Goal: Register for event/course

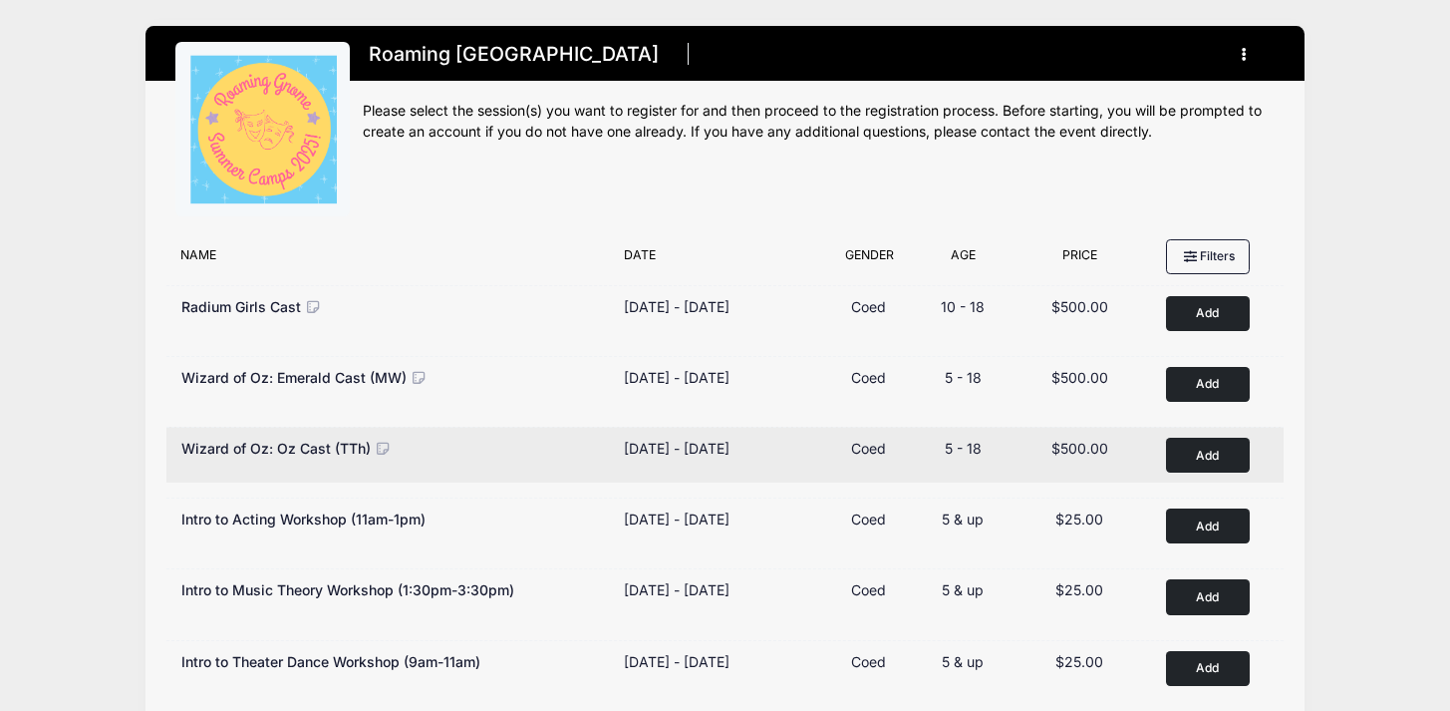
click at [1213, 458] on button "Add to Cart" at bounding box center [1208, 455] width 84 height 35
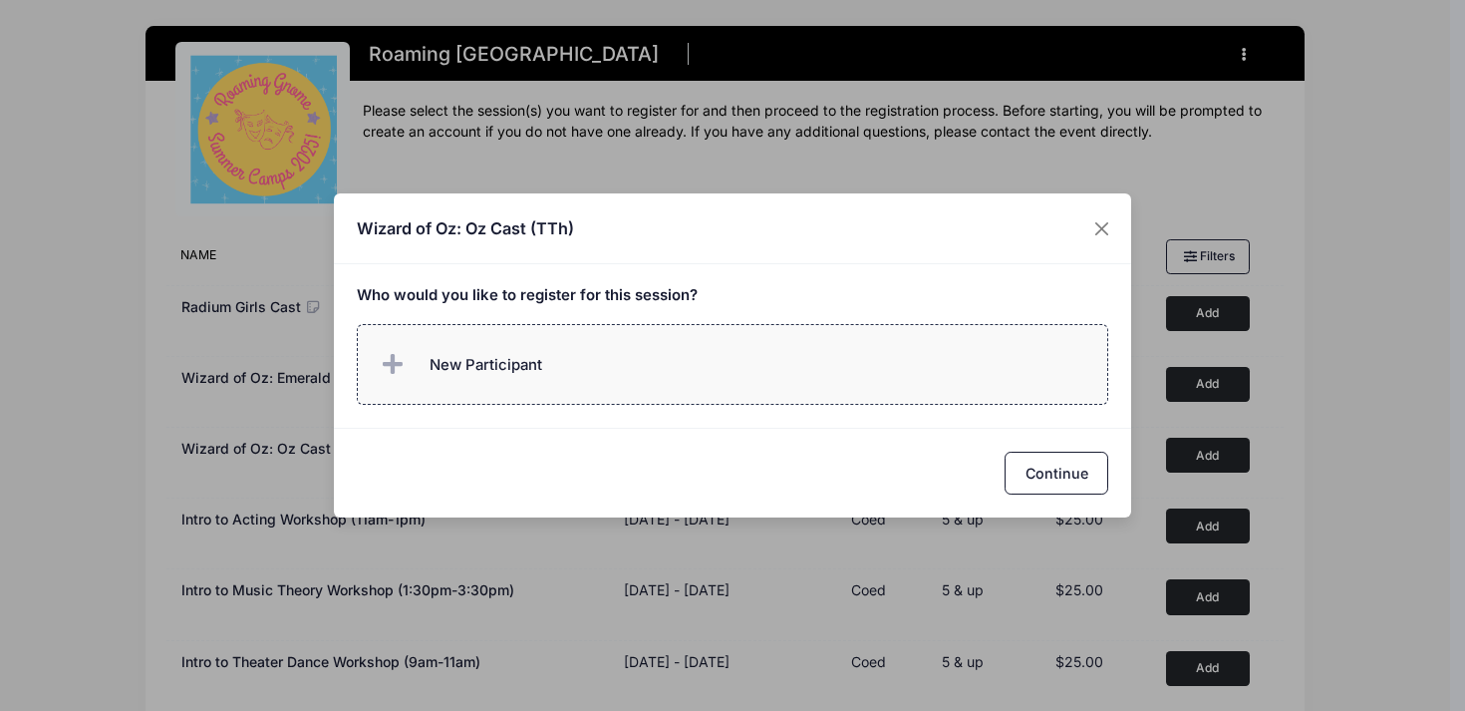
click at [625, 340] on label "New Participant" at bounding box center [733, 364] width 753 height 81
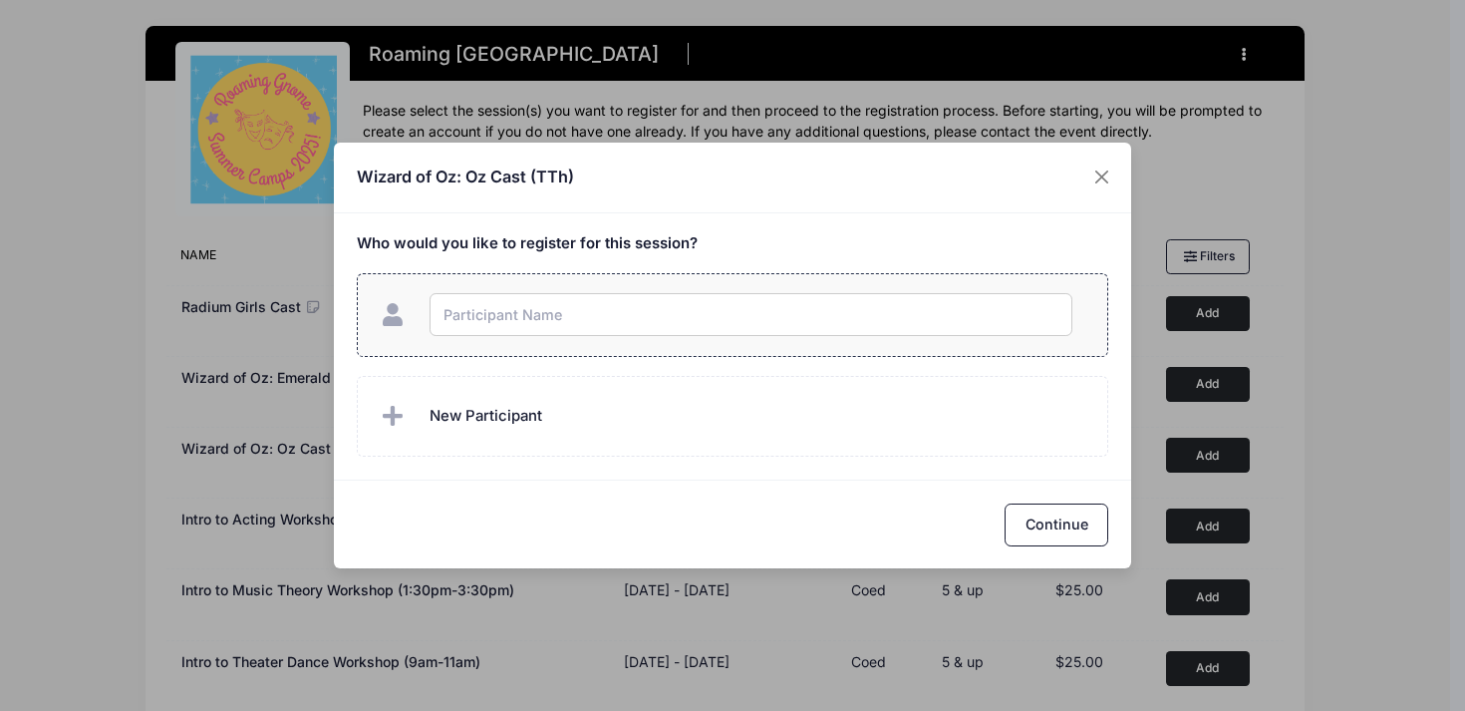
click at [682, 328] on input "text" at bounding box center [751, 314] width 643 height 43
type input "[PERSON_NAME]"
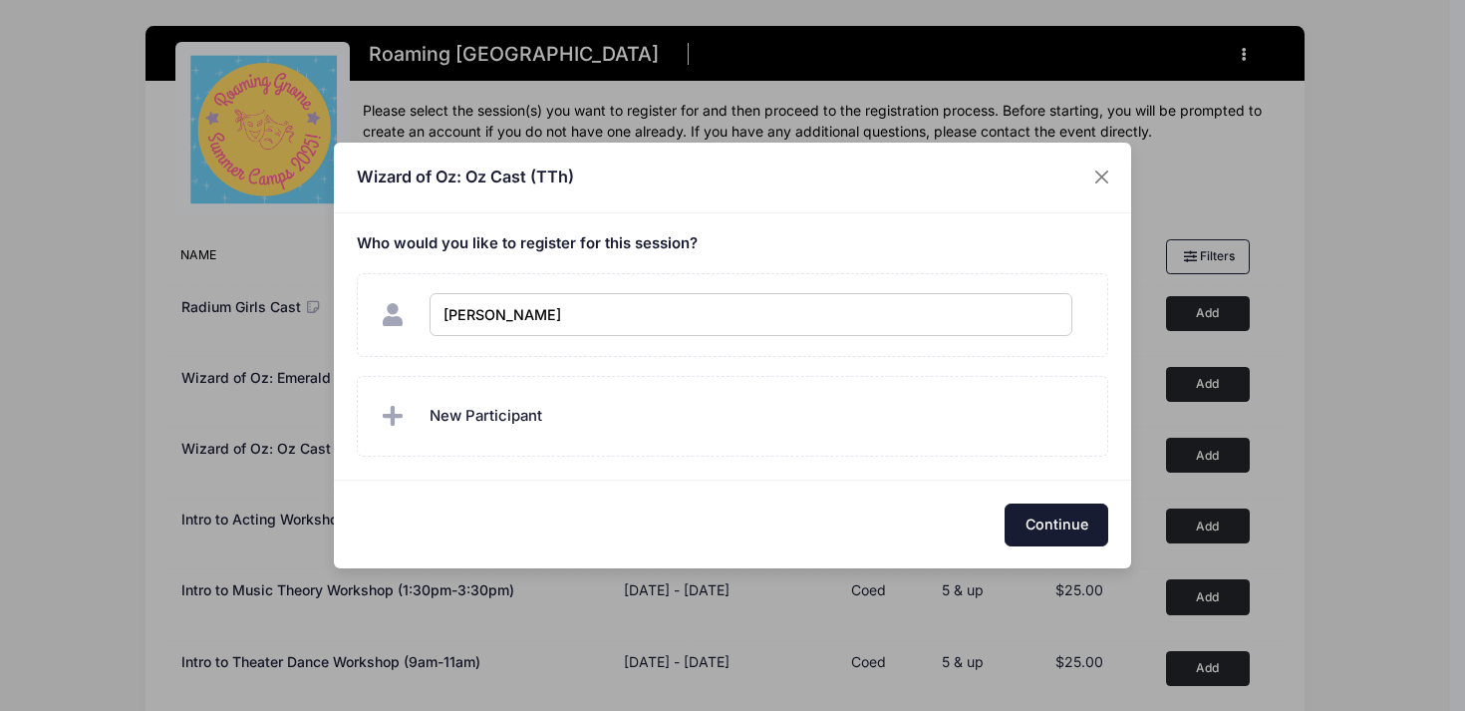
checkbox input "true"
click at [1093, 532] on button "Continue" at bounding box center [1057, 524] width 104 height 43
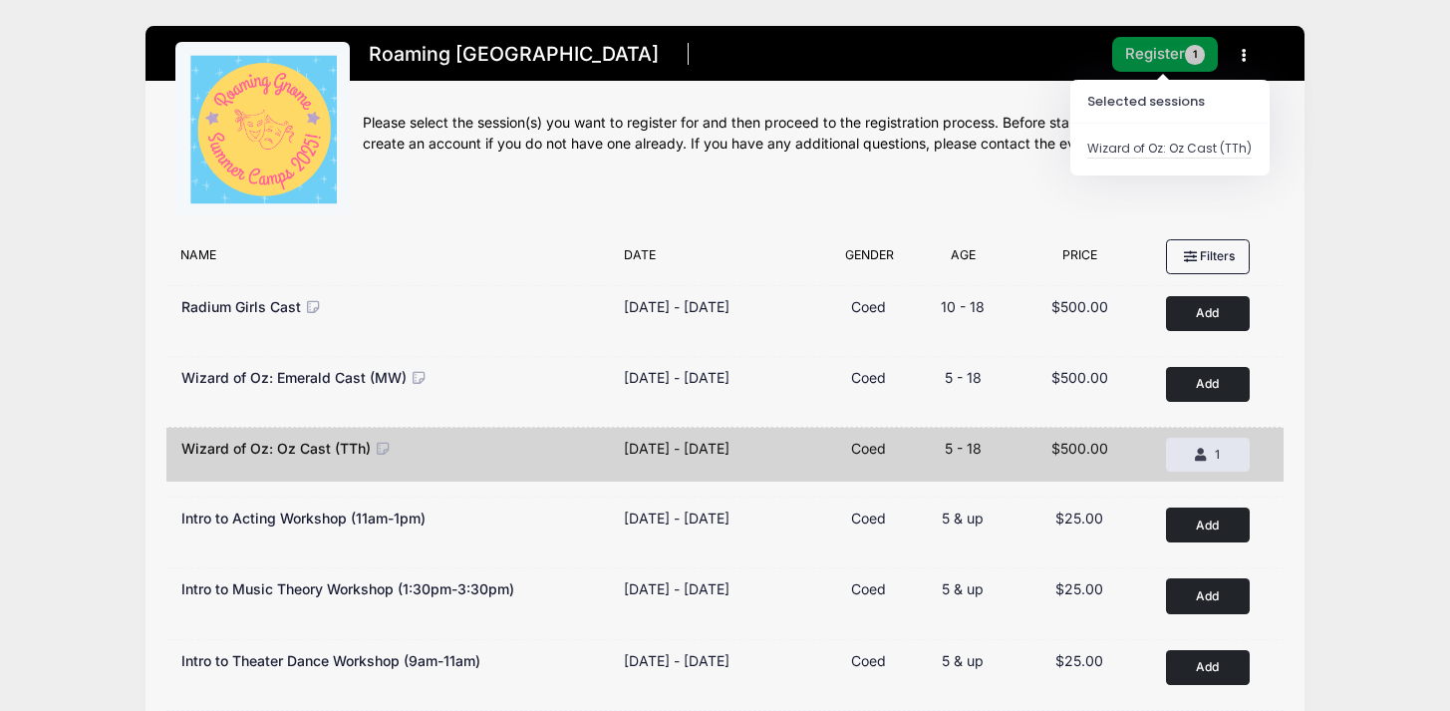
click at [1163, 58] on button "Register 1" at bounding box center [1165, 54] width 106 height 35
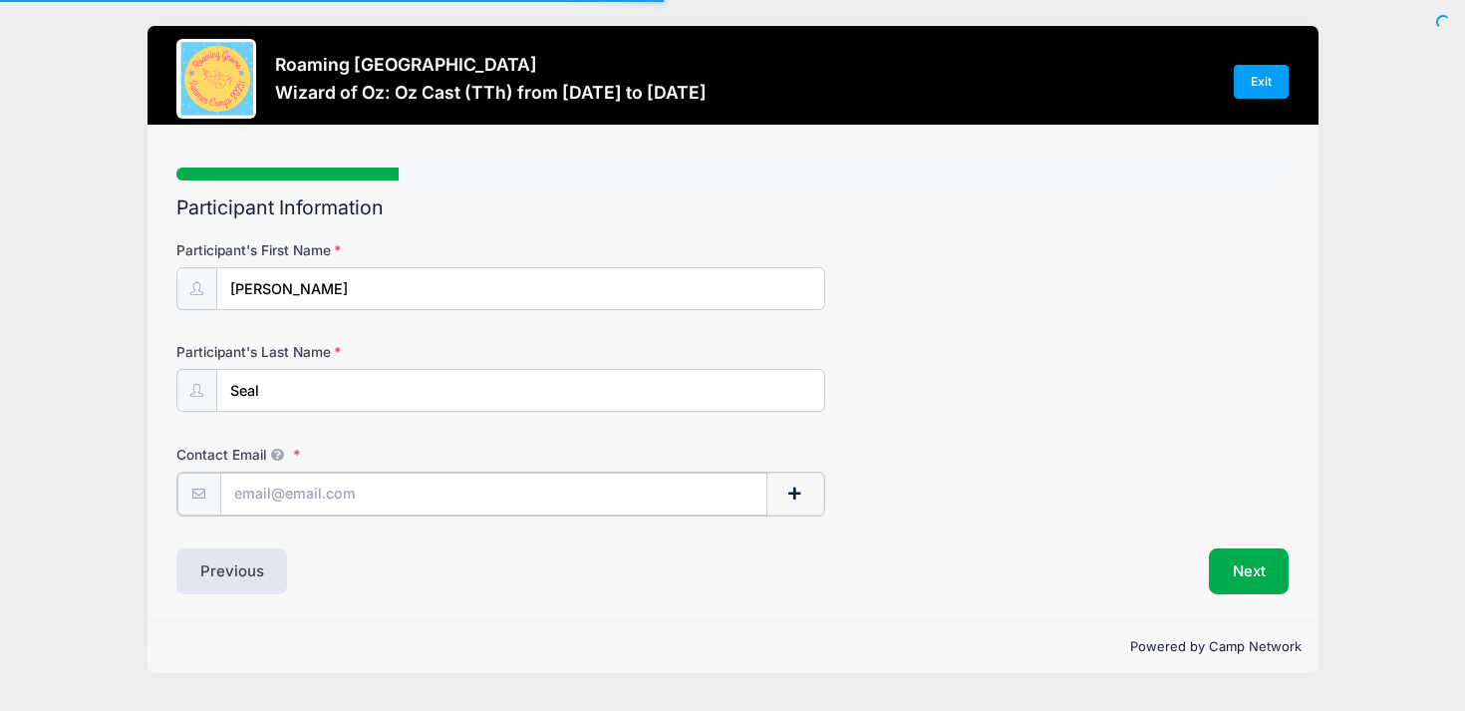
click at [474, 509] on input "Contact Email" at bounding box center [493, 493] width 547 height 43
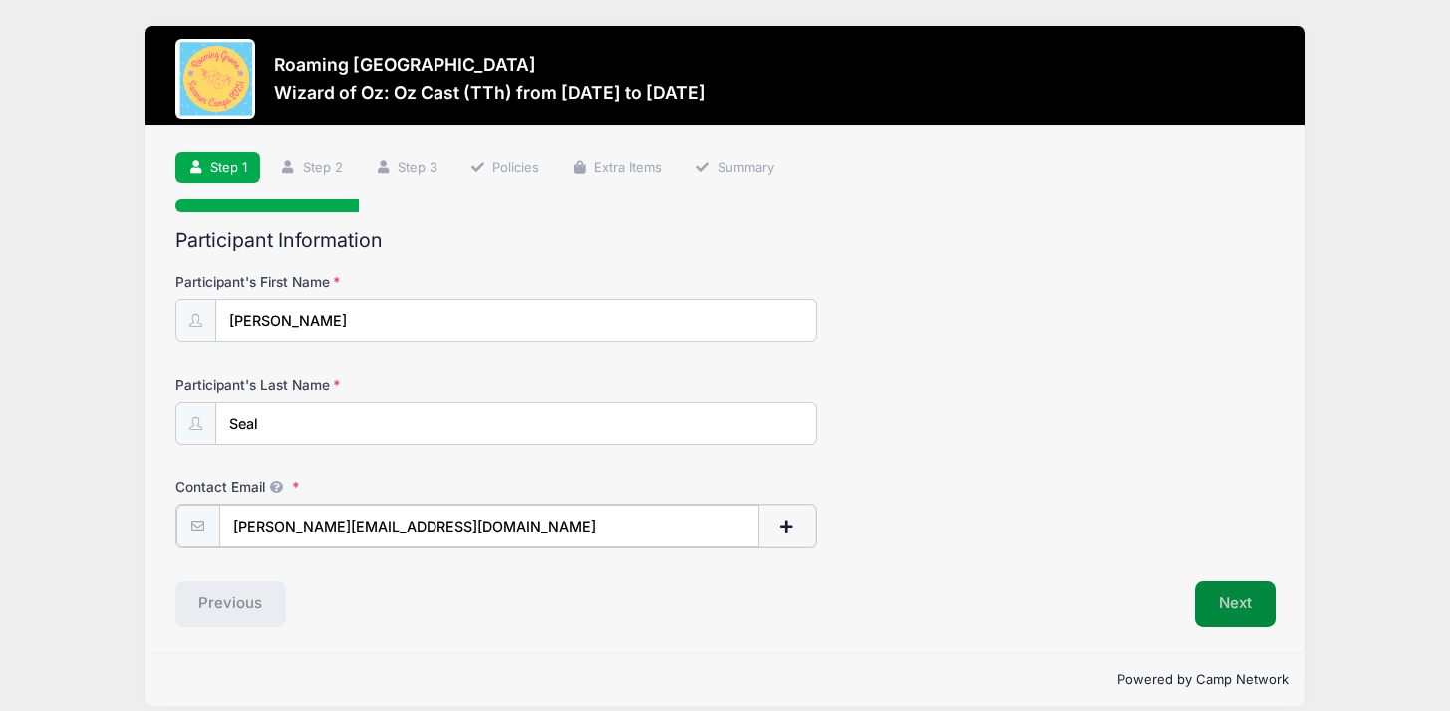
type input "[PERSON_NAME][EMAIL_ADDRESS][DOMAIN_NAME]"
click at [1257, 604] on button "Next" at bounding box center [1235, 602] width 81 height 46
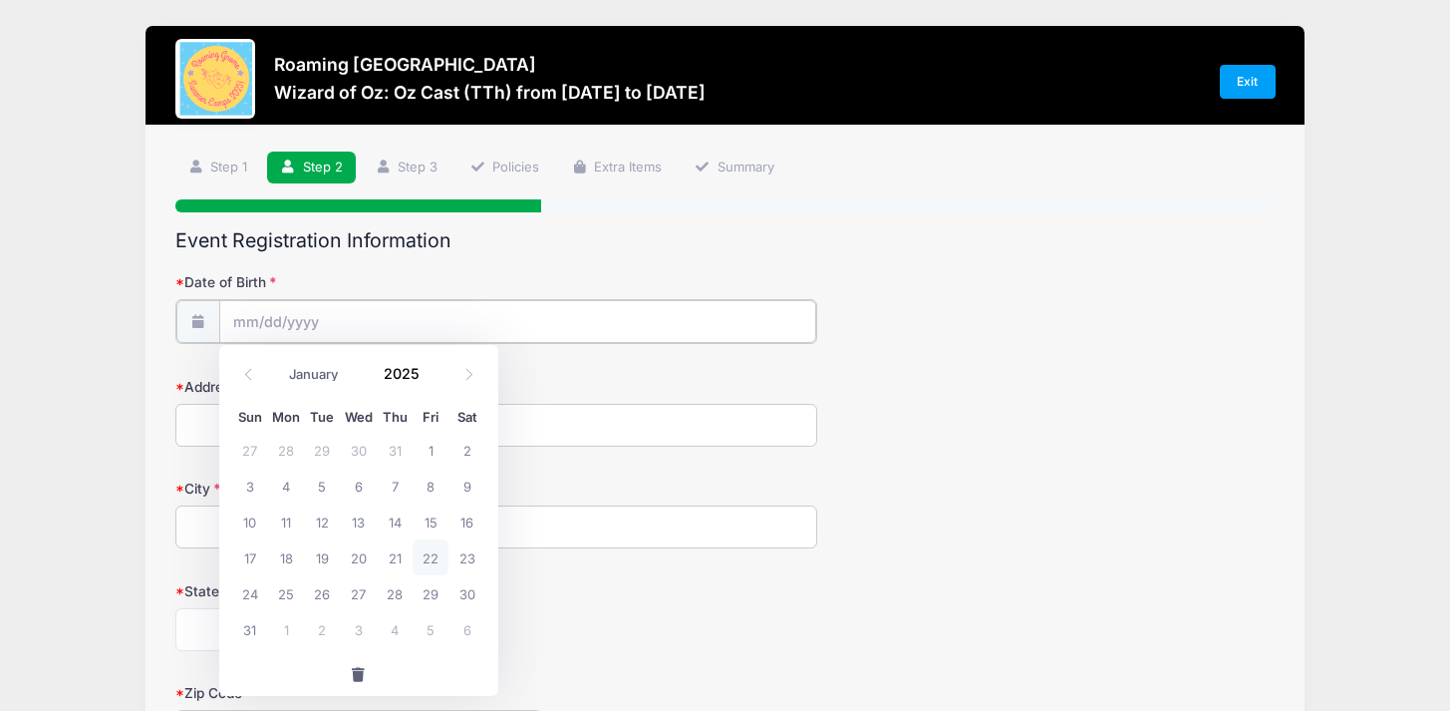
click at [450, 318] on input "Date of Birth" at bounding box center [517, 321] width 597 height 43
click at [397, 373] on input "2025" at bounding box center [406, 374] width 65 height 30
type input "2017"
click at [253, 373] on icon at bounding box center [248, 374] width 13 height 13
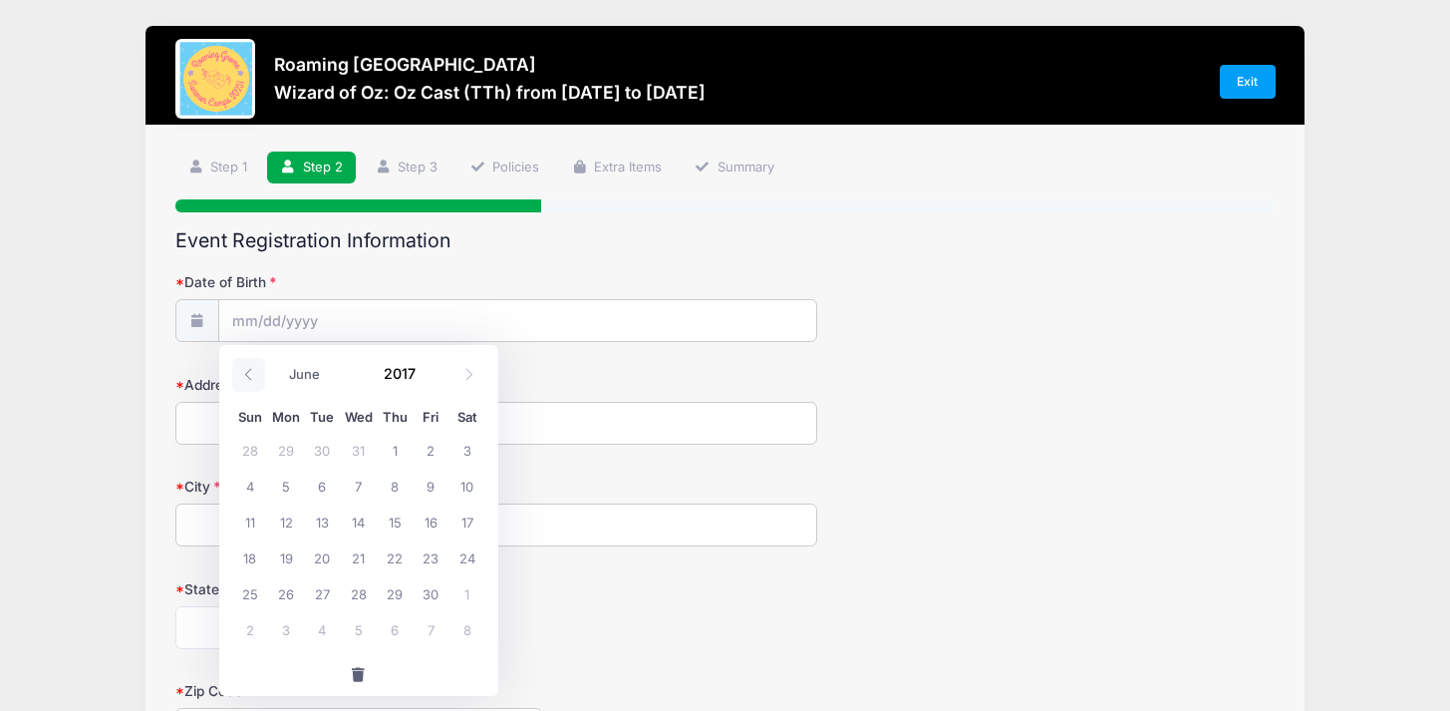
click at [253, 373] on icon at bounding box center [248, 374] width 13 height 13
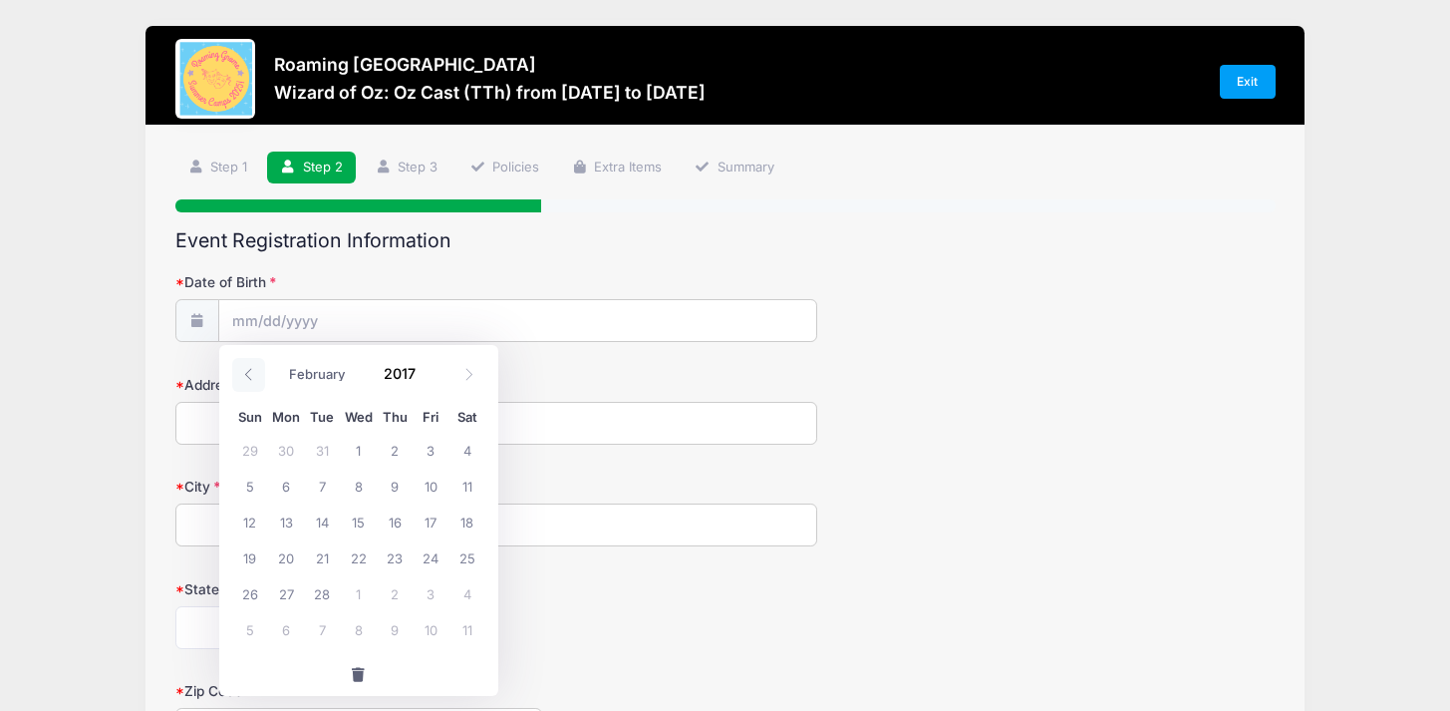
select select "0"
click at [435, 526] on span "20" at bounding box center [431, 521] width 36 height 36
type input "[DATE]"
click at [509, 437] on input "Address" at bounding box center [496, 423] width 642 height 43
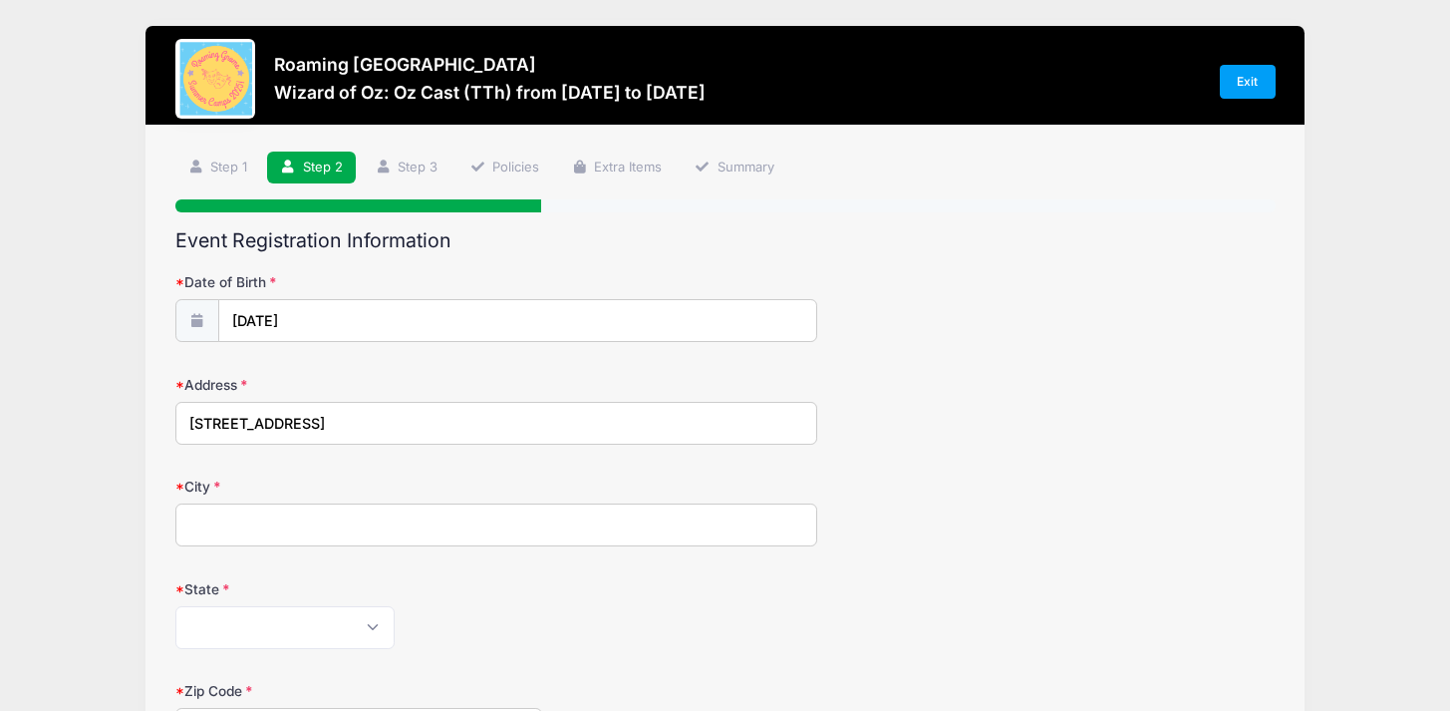
type input "[STREET_ADDRESS]"
type input "[GEOGRAPHIC_DATA]"
select select "CO"
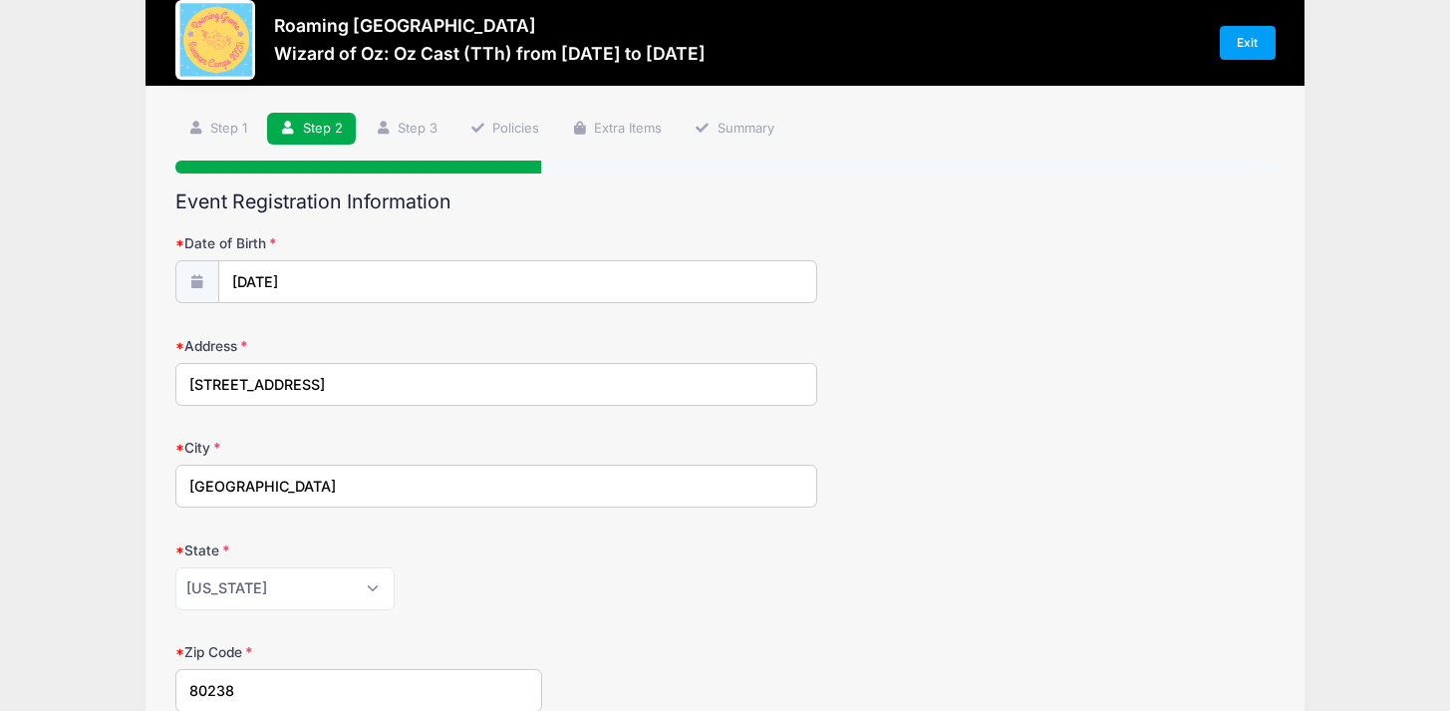
type input "80238"
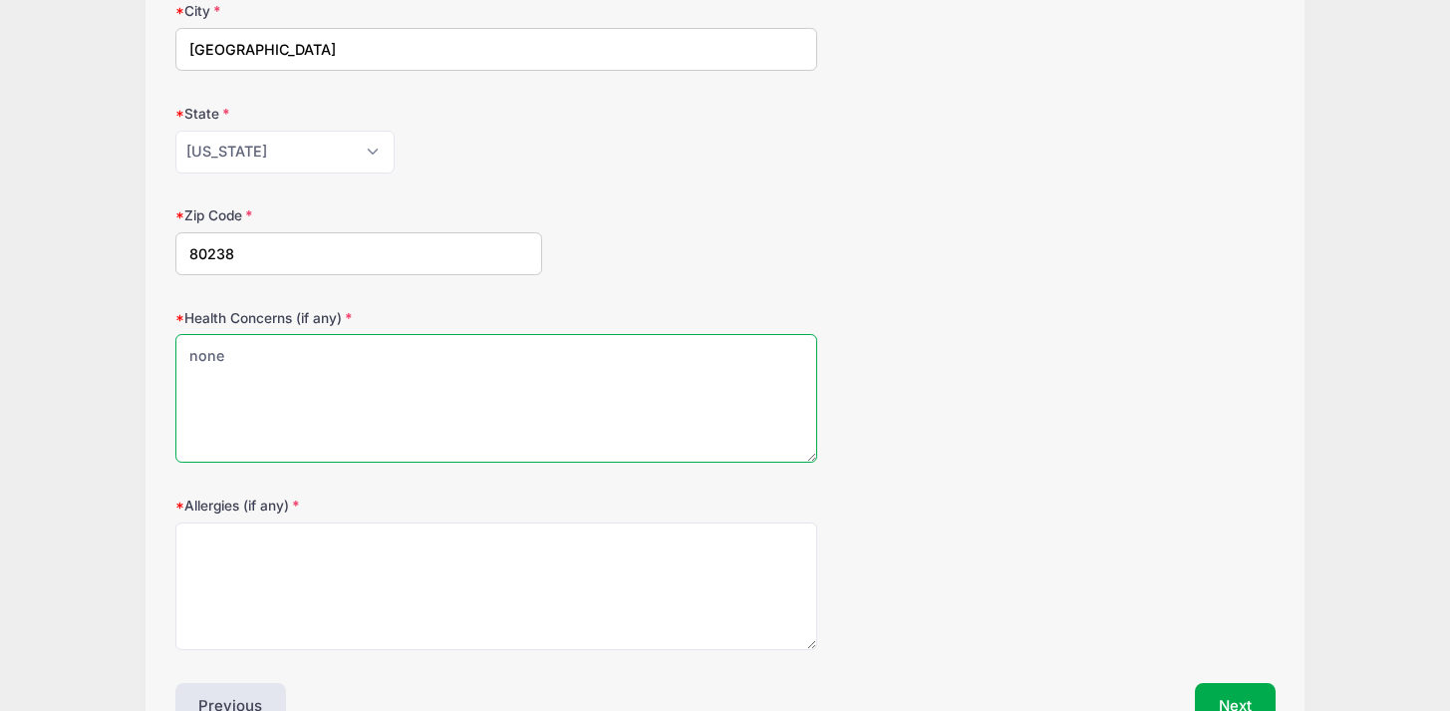
type textarea "none"
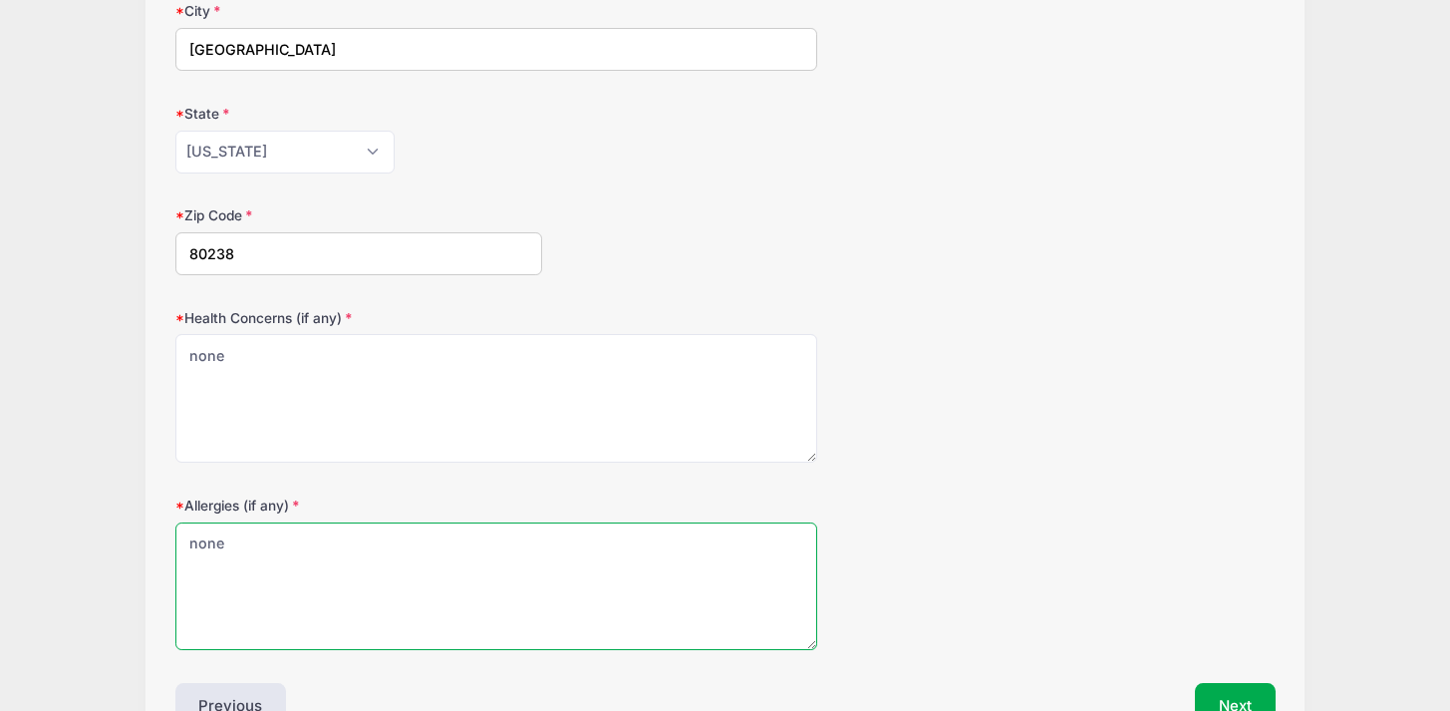
type textarea "none"
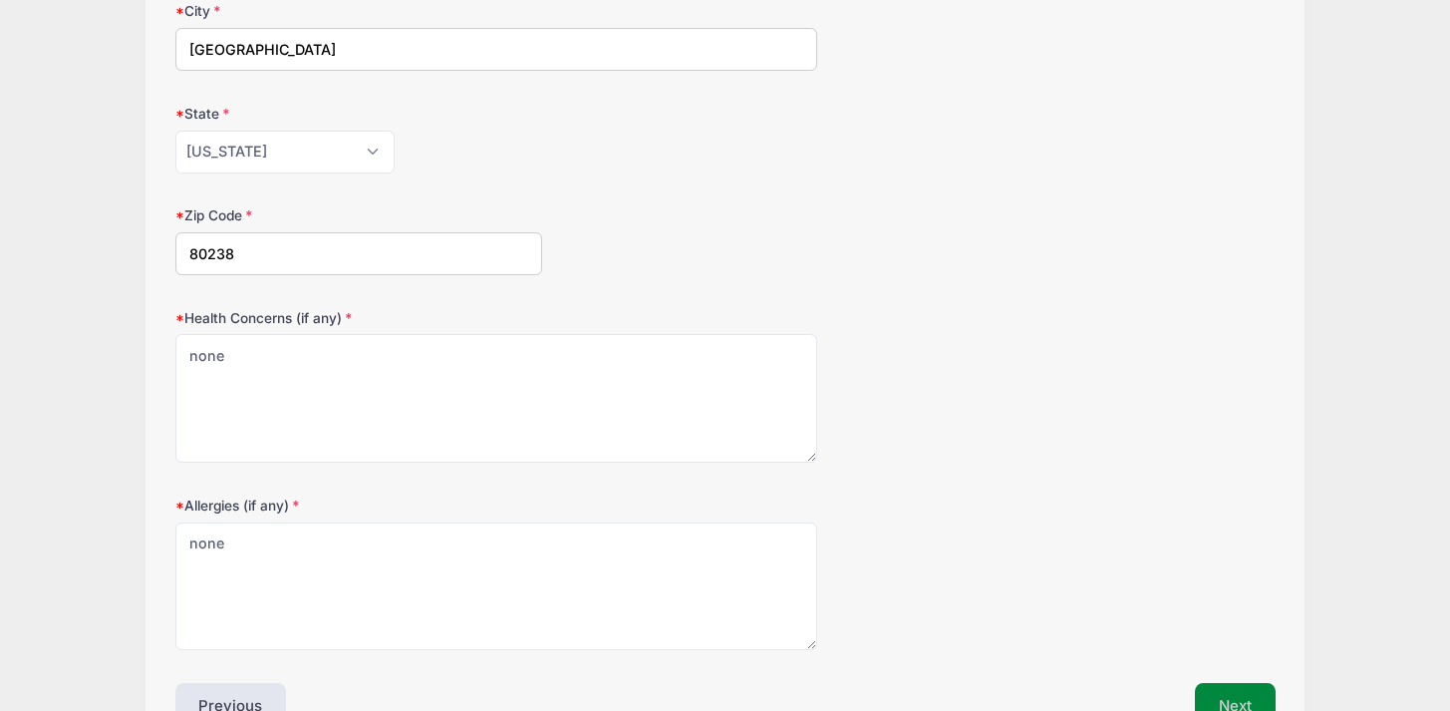
scroll to position [492, 0]
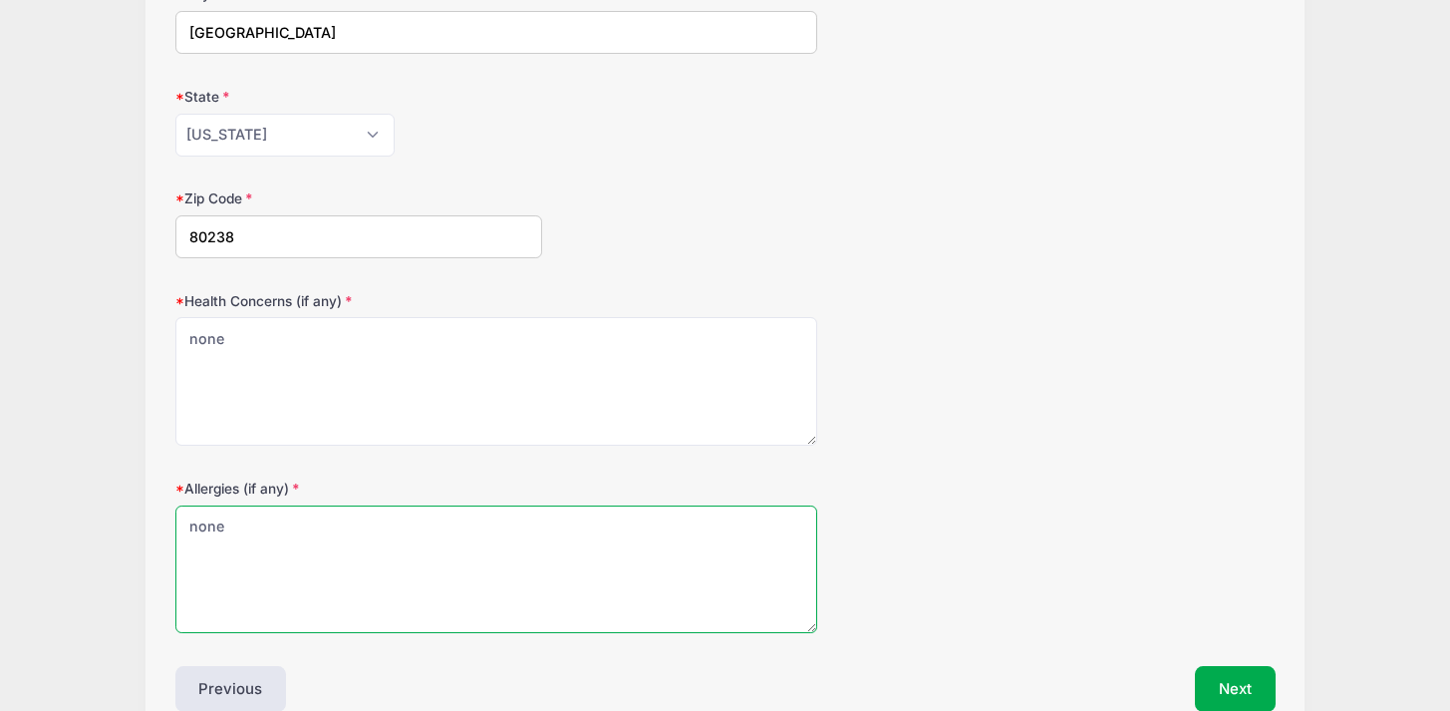
click at [270, 525] on textarea "none" at bounding box center [496, 569] width 642 height 129
type textarea "seasonal"
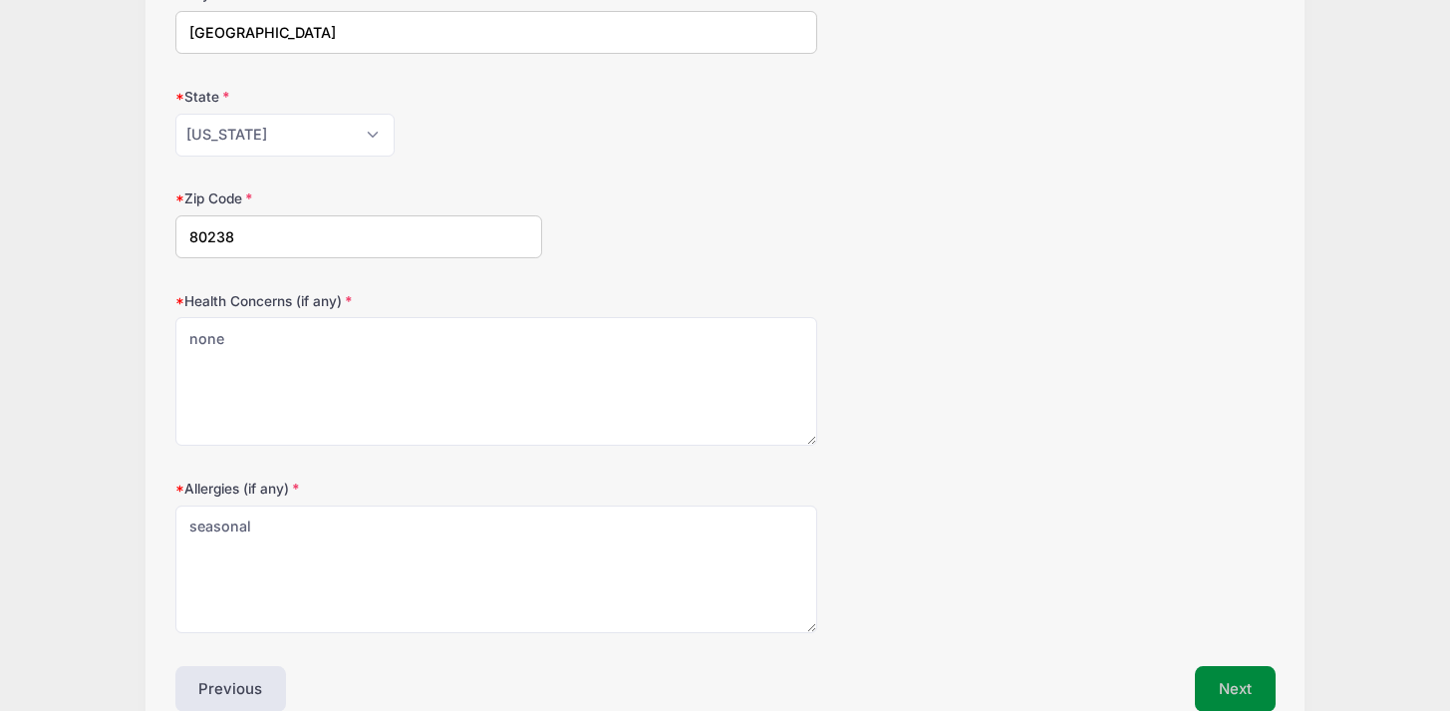
click at [1245, 702] on button "Next" at bounding box center [1235, 689] width 81 height 46
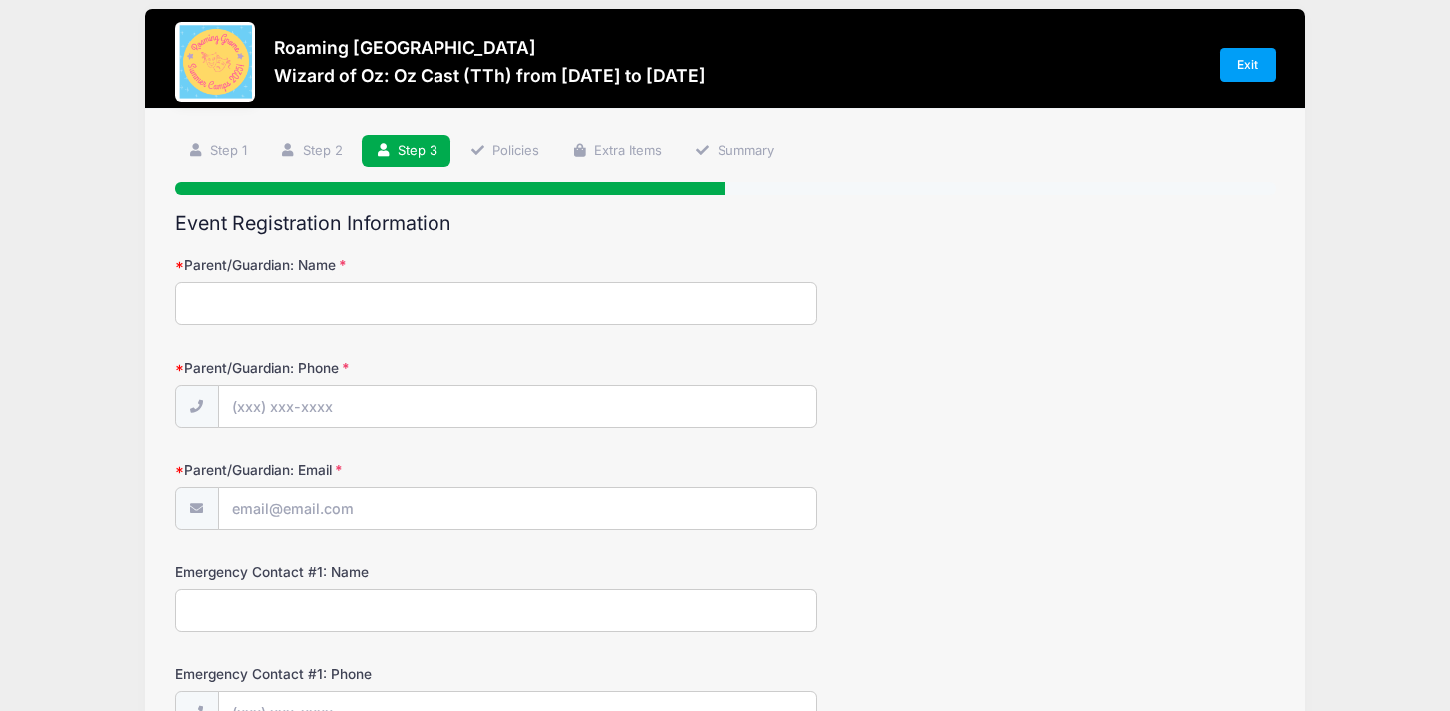
scroll to position [0, 0]
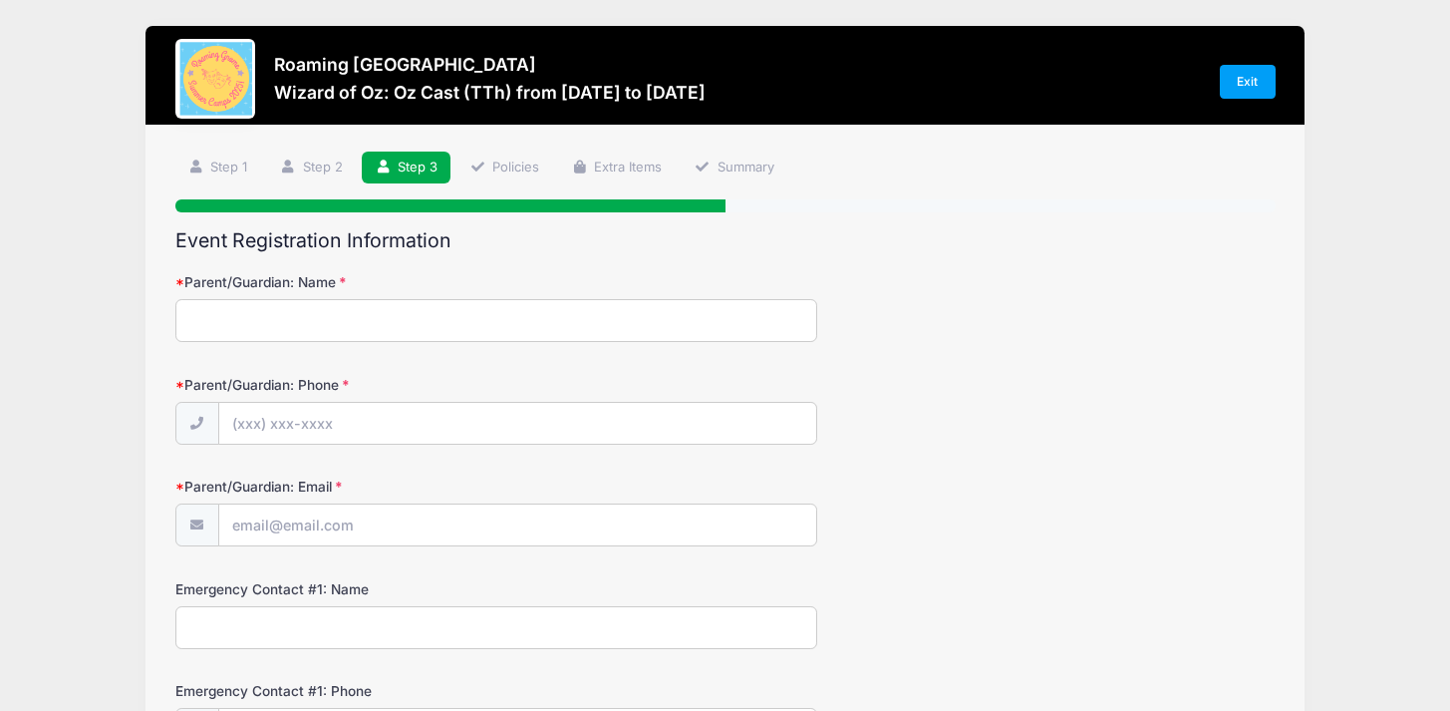
click at [453, 325] on input "Parent/Guardian: Name" at bounding box center [496, 320] width 642 height 43
type input "[PERSON_NAME]"
type input "[PHONE_NUMBER]"
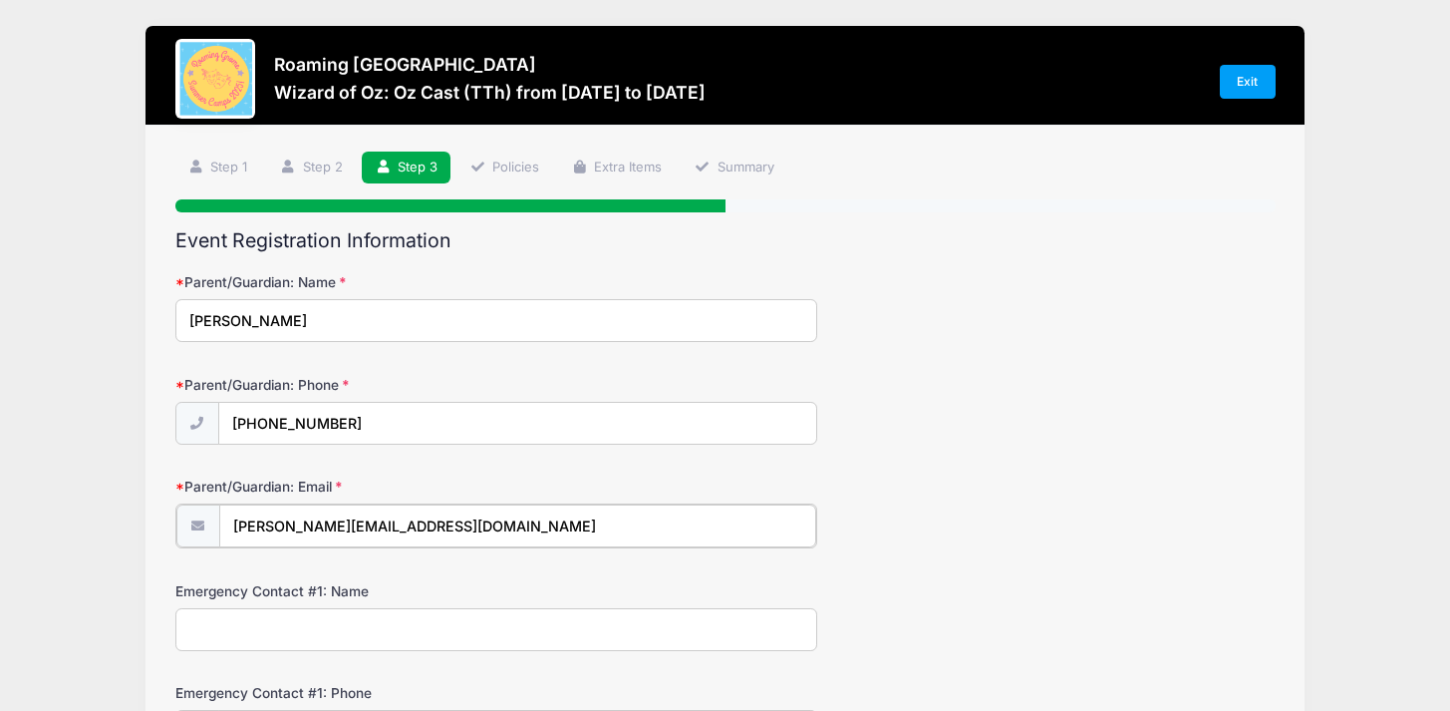
type input "[PERSON_NAME][EMAIL_ADDRESS][DOMAIN_NAME]"
type input "[PERSON_NAME]"
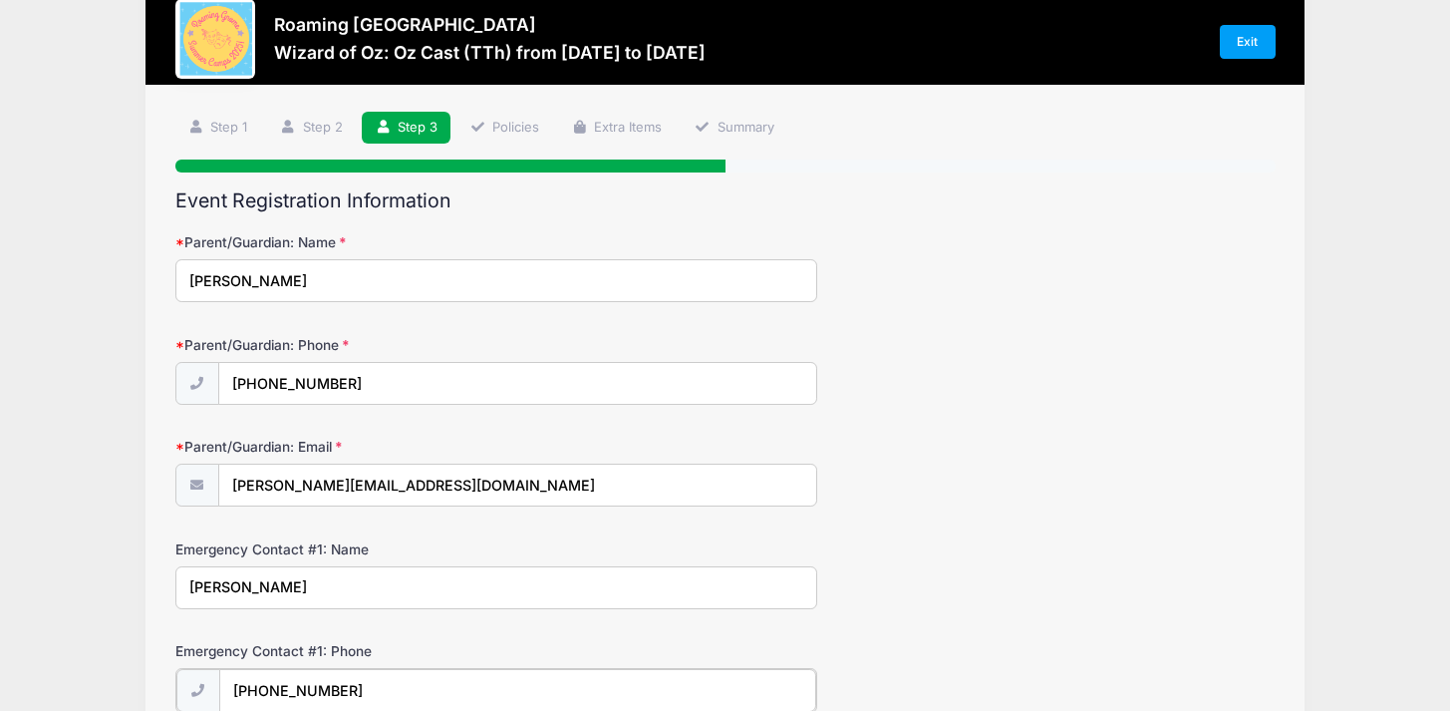
type input "[PHONE_NUMBER]"
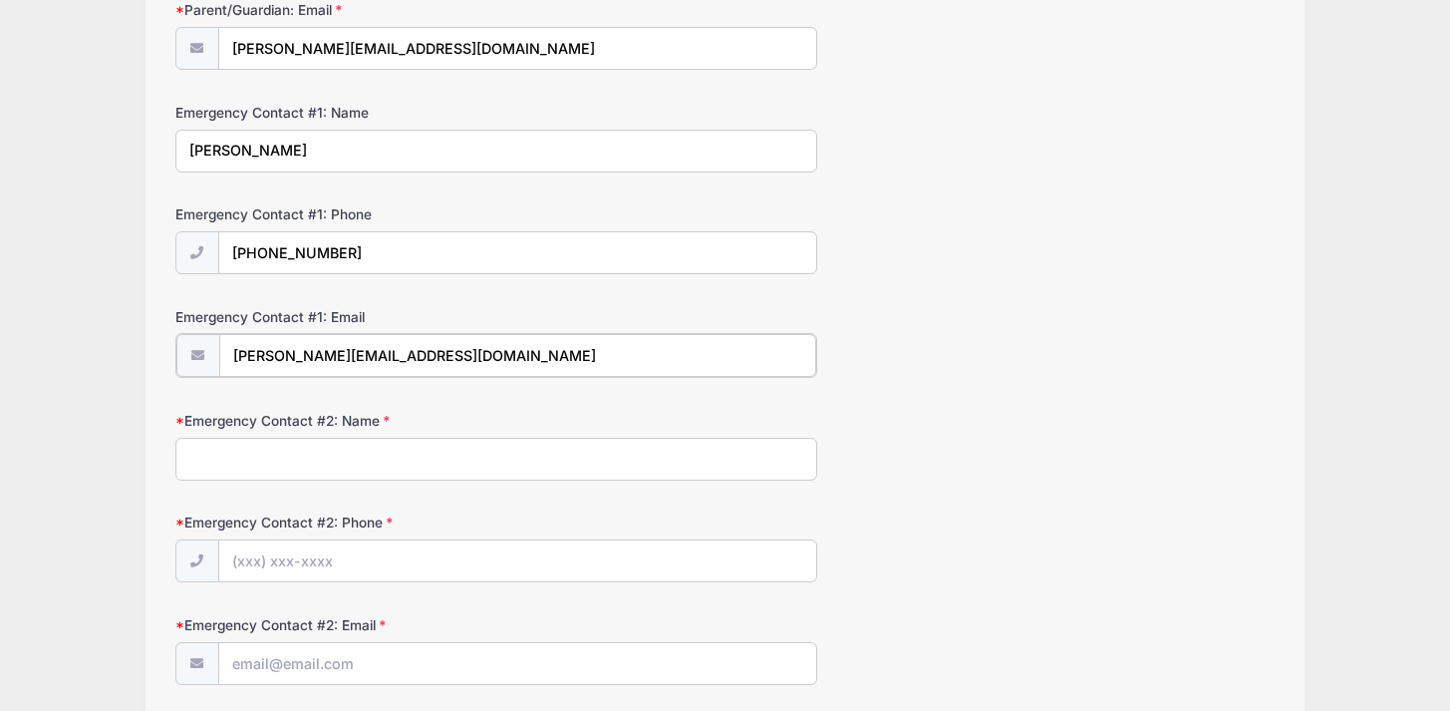
type input "[PERSON_NAME][EMAIL_ADDRESS][DOMAIN_NAME]"
type input "[PERSON_NAME]"
type input "[PHONE_NUMBER]"
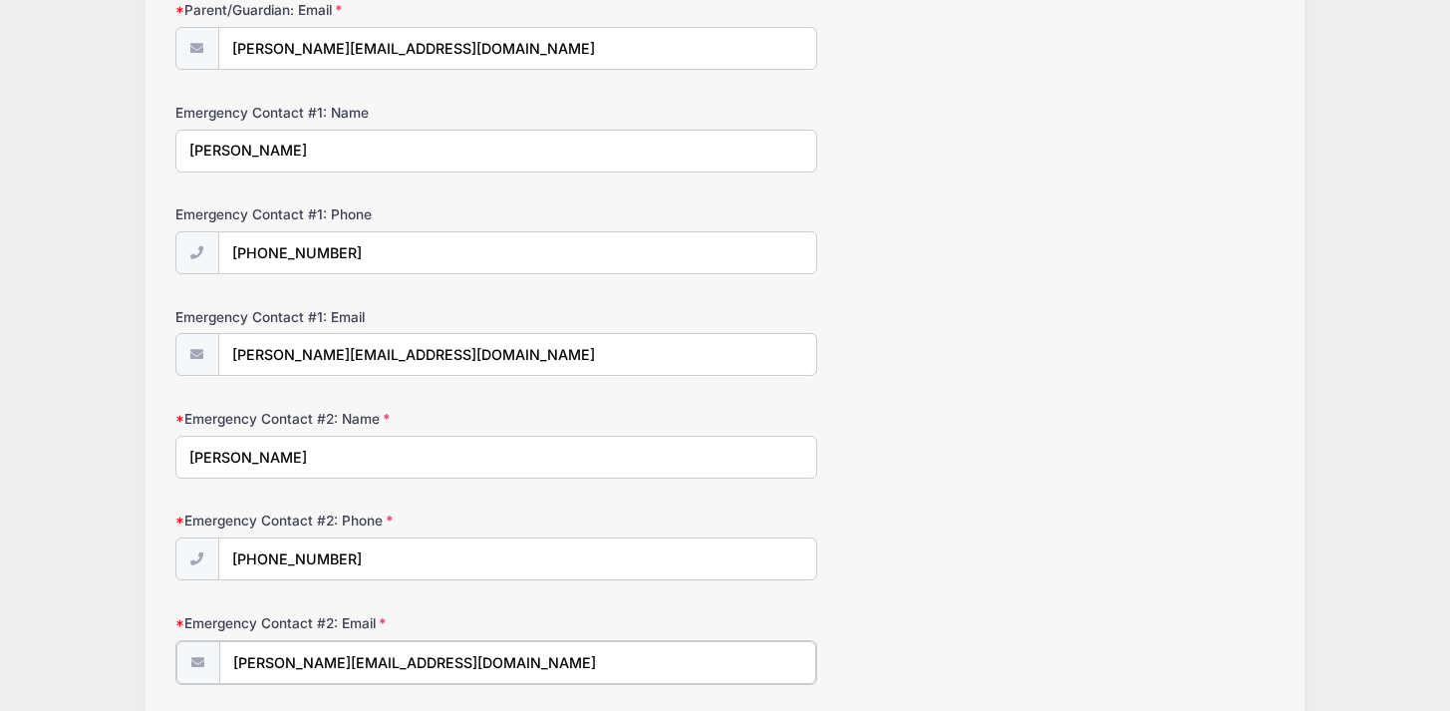
type input "[PERSON_NAME][EMAIL_ADDRESS][DOMAIN_NAME]"
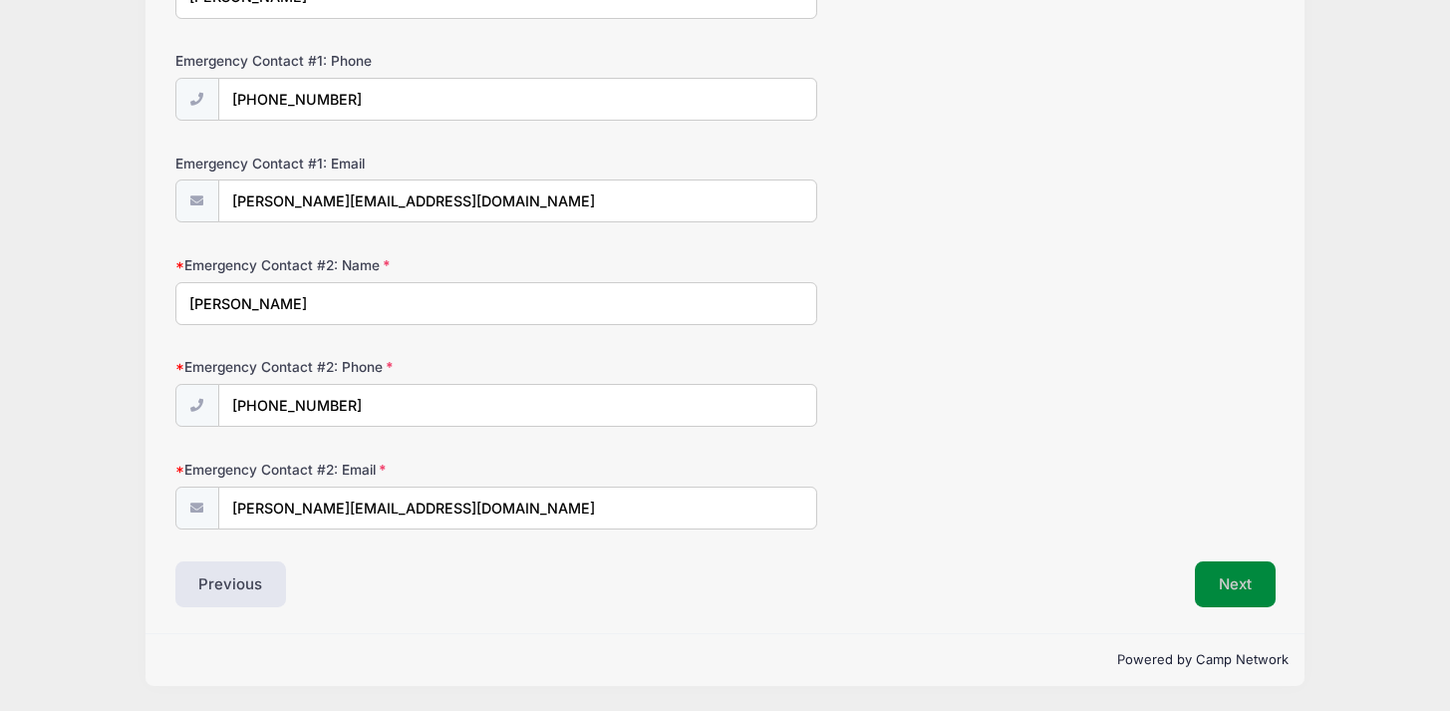
click at [1226, 602] on button "Next" at bounding box center [1235, 584] width 81 height 46
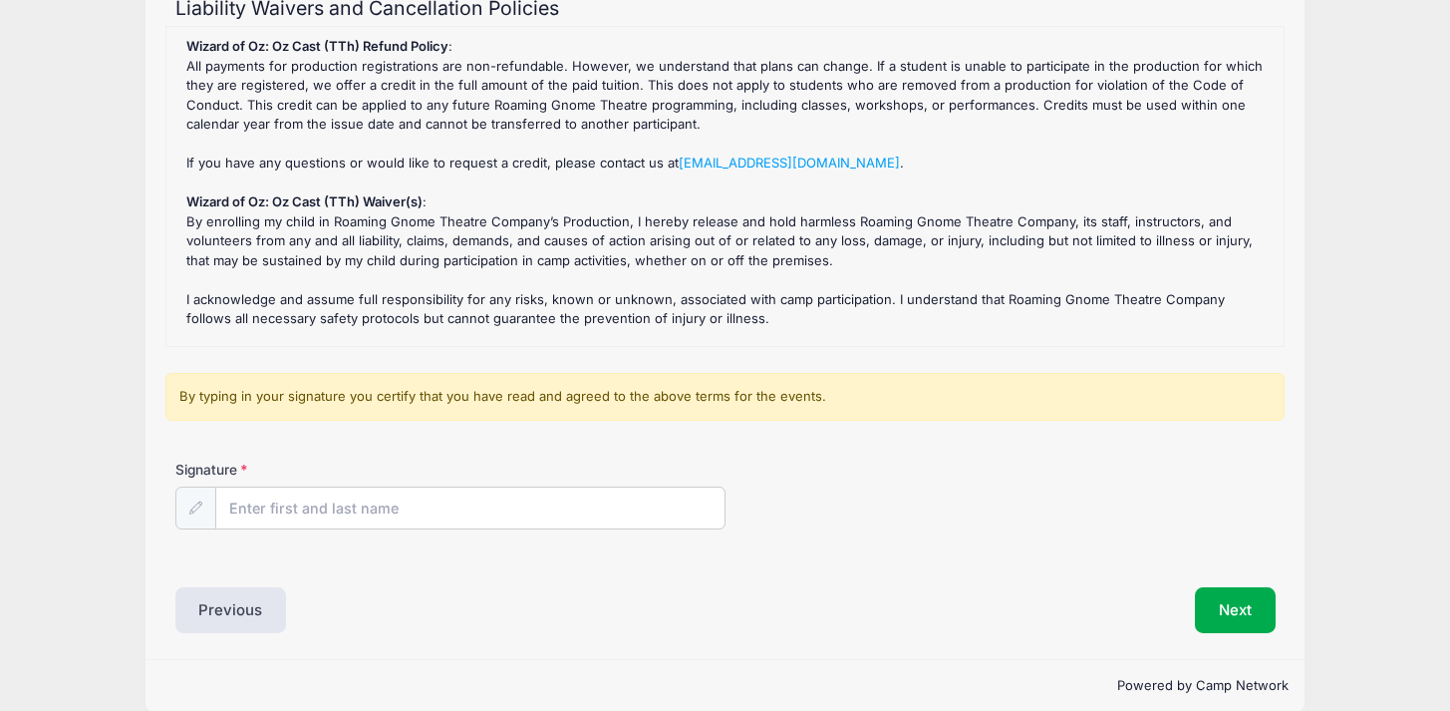
scroll to position [258, 0]
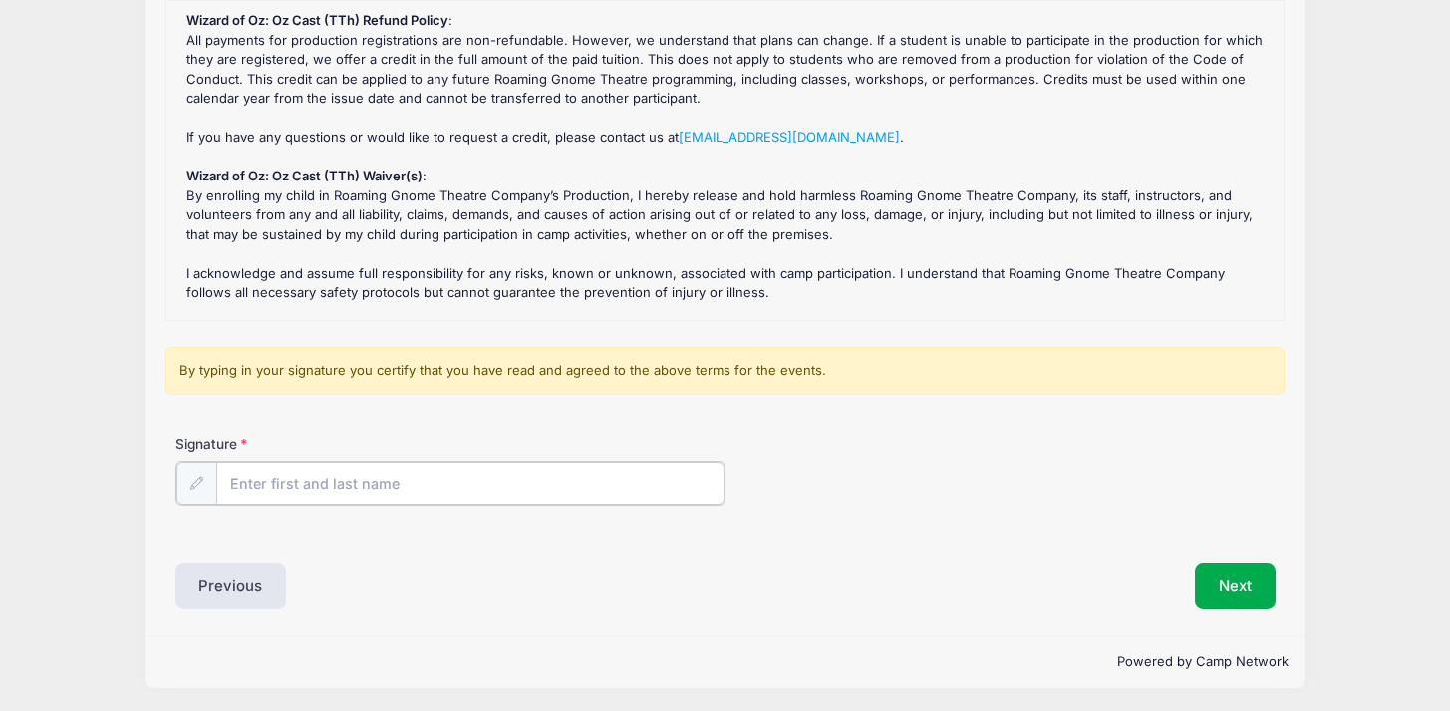
click at [316, 487] on input "Signature" at bounding box center [470, 482] width 508 height 43
type input "[PERSON_NAME]"
click at [1220, 589] on button "Next" at bounding box center [1235, 584] width 81 height 46
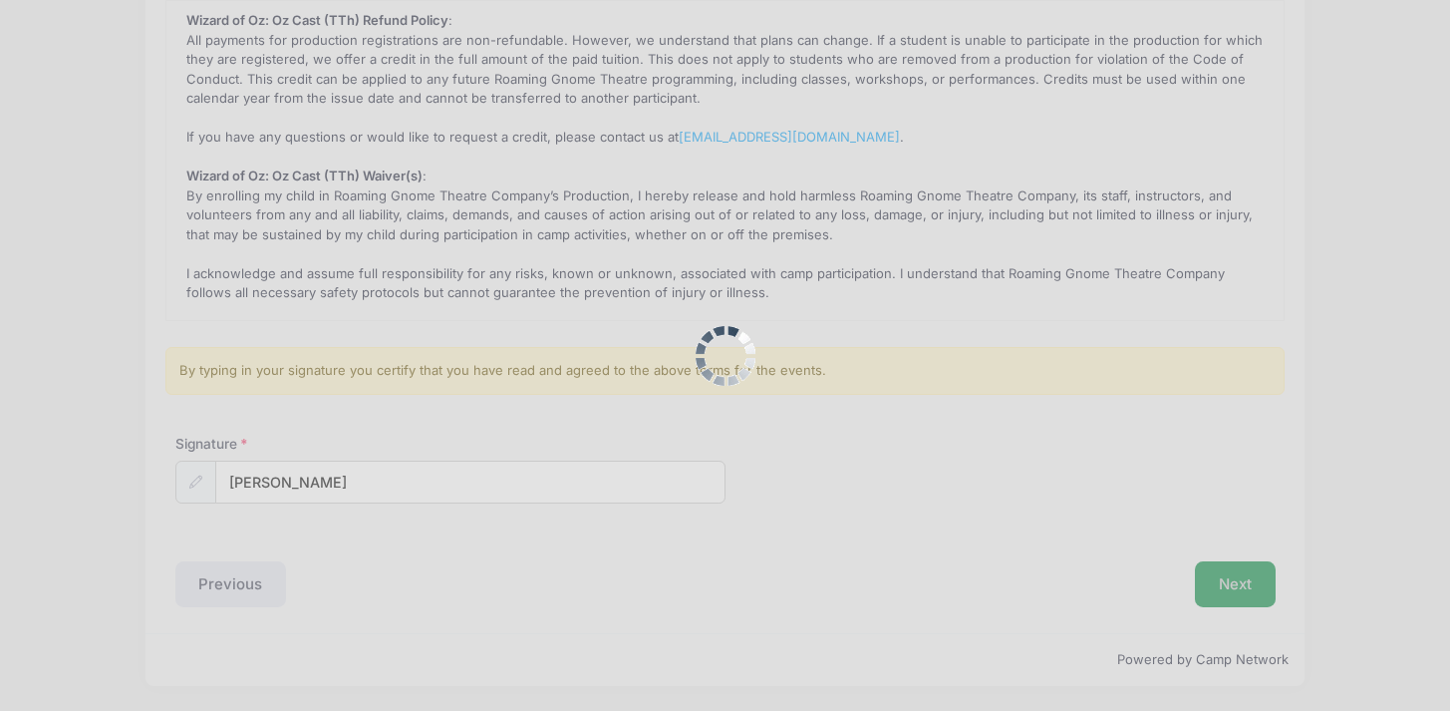
scroll to position [0, 0]
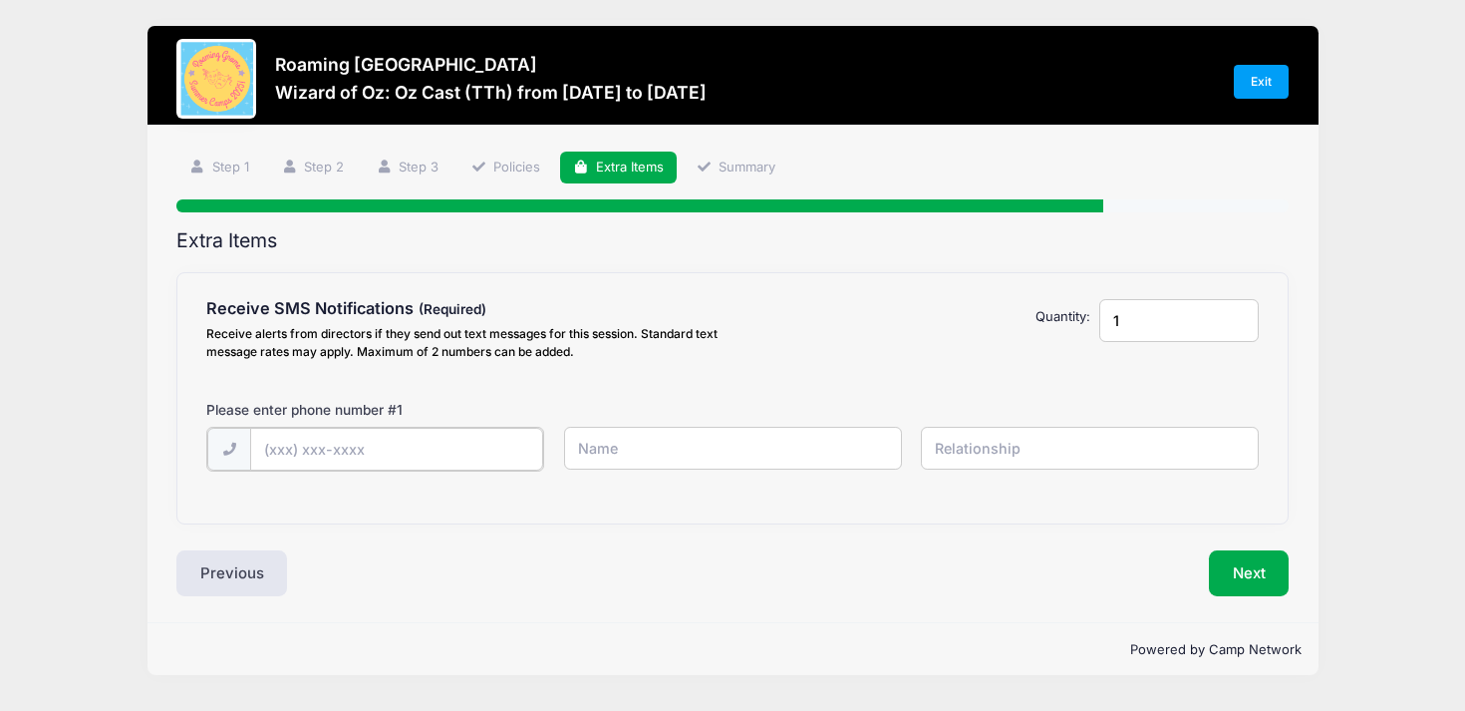
click at [0, 0] on input "text" at bounding box center [0, 0] width 0 height 0
type input "[PHONE_NUMBER]"
type input "[PERSON_NAME]"
type input "Mother"
click at [1259, 560] on button "Next" at bounding box center [1249, 571] width 81 height 46
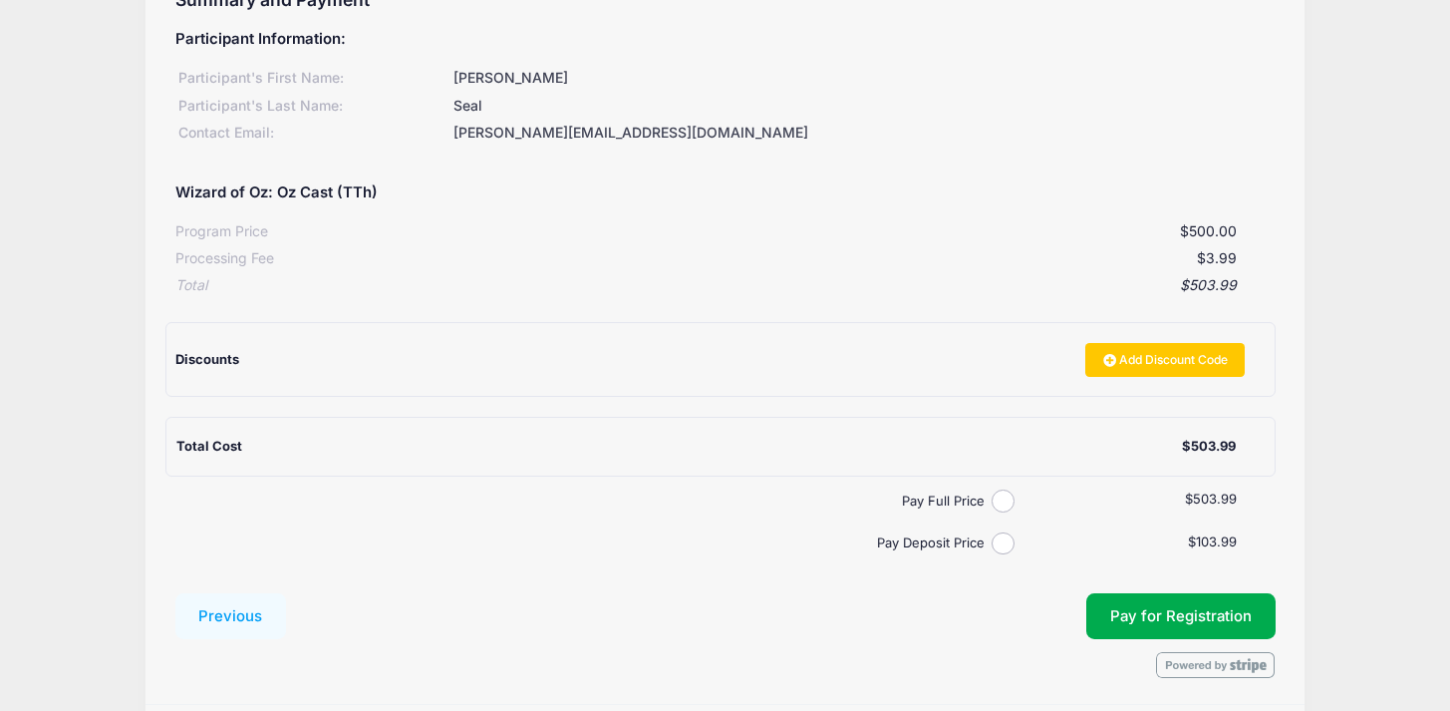
scroll to position [270, 0]
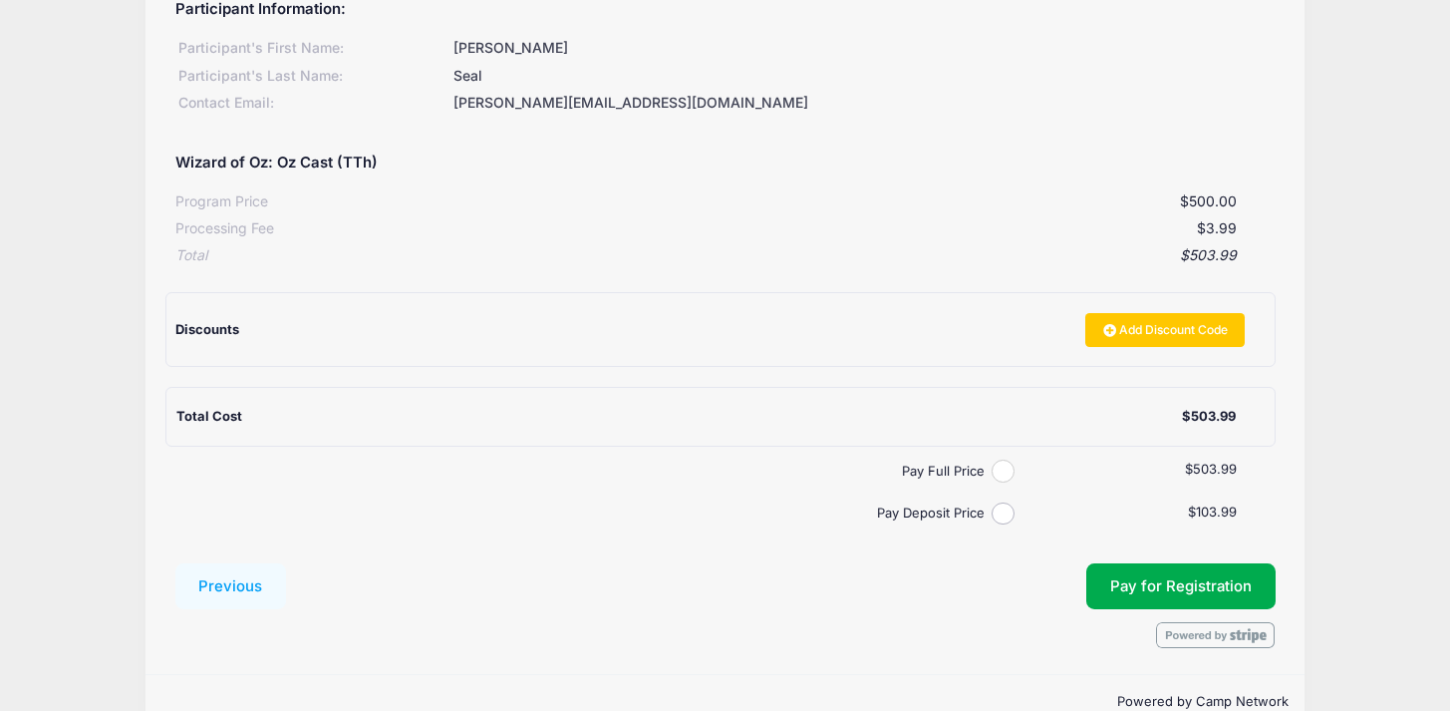
click at [993, 468] on input "Pay Full Price" at bounding box center [1003, 470] width 23 height 23
radio input "true"
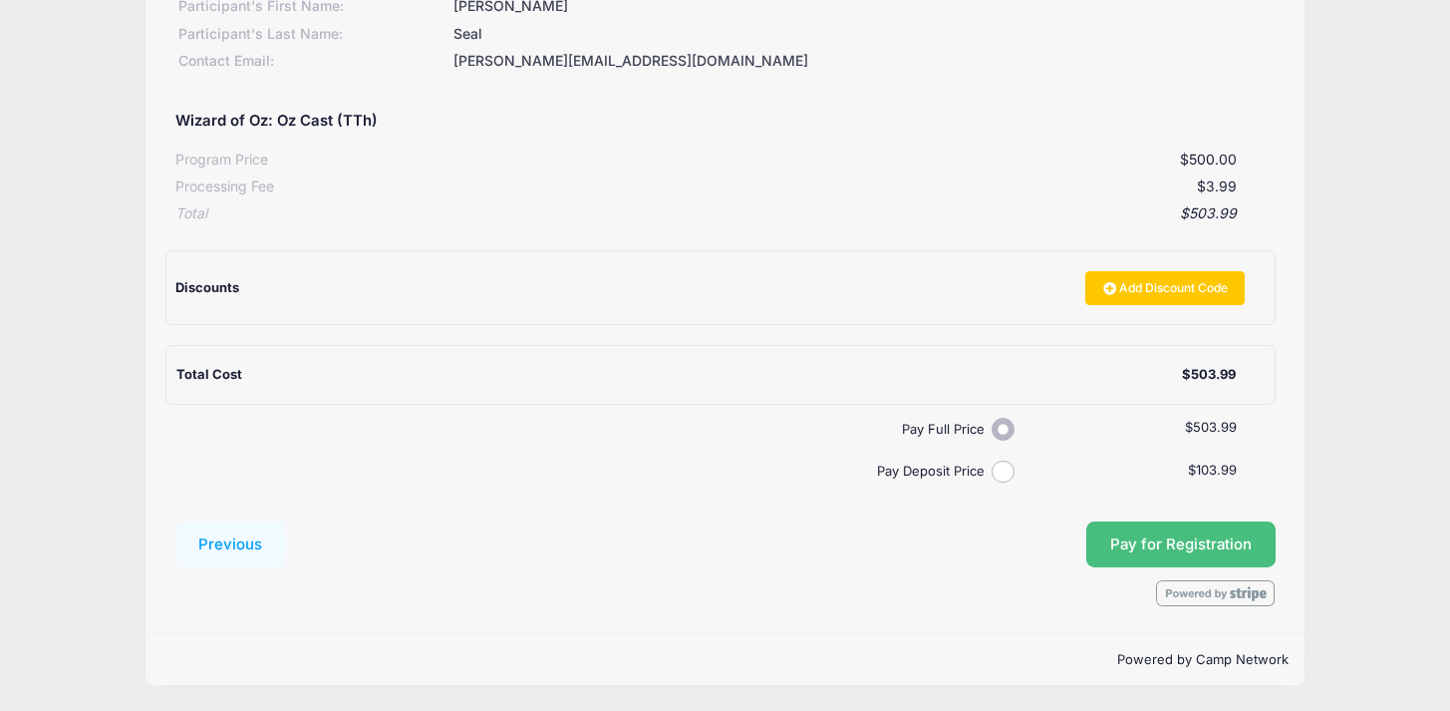
click at [1173, 539] on span "Pay for Registration" at bounding box center [1181, 544] width 142 height 18
